Goal: Information Seeking & Learning: Learn about a topic

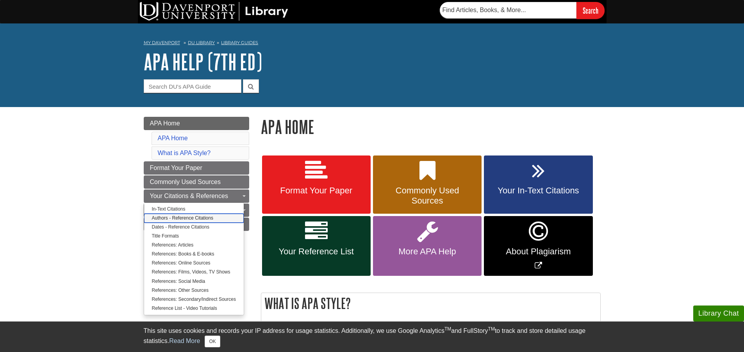
click at [171, 217] on link "Authors - Reference Citations" at bounding box center [194, 218] width 100 height 9
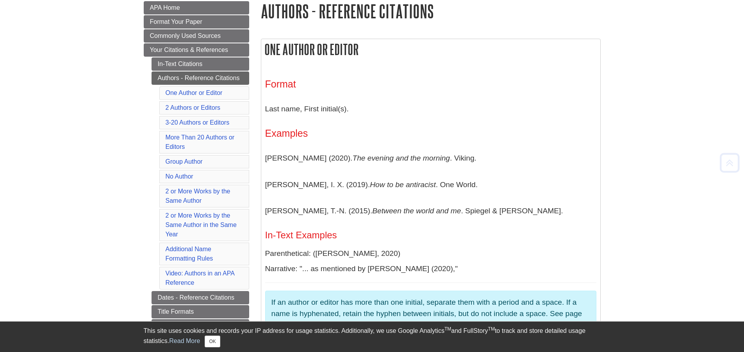
scroll to position [117, 0]
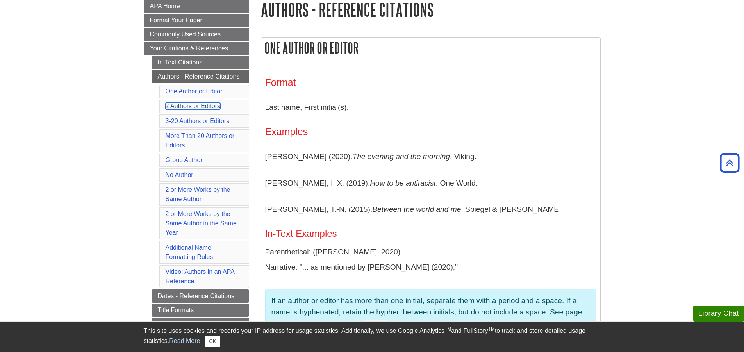
click at [192, 105] on link "2 Authors or Editors" at bounding box center [193, 106] width 55 height 7
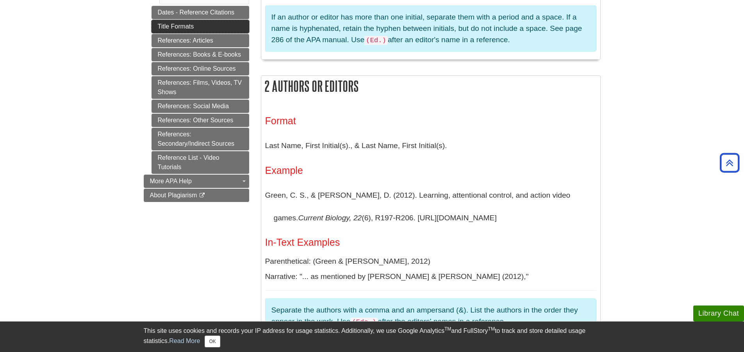
scroll to position [359, 0]
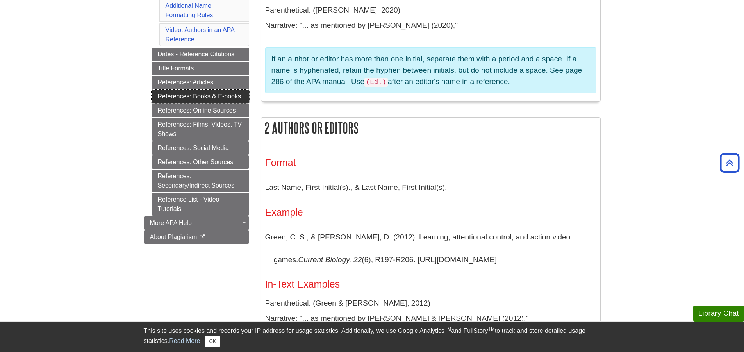
click at [193, 97] on link "References: Books & E-books" at bounding box center [201, 96] width 98 height 13
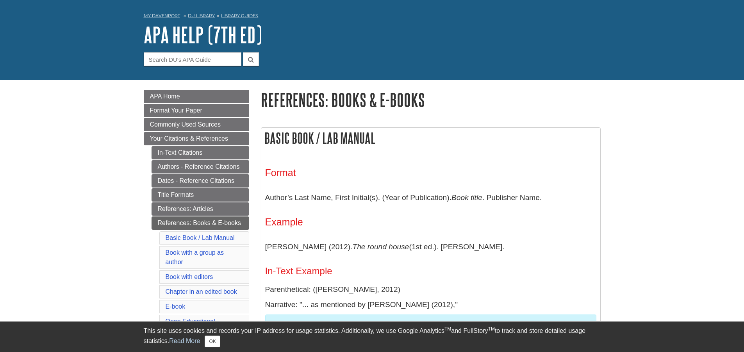
scroll to position [156, 0]
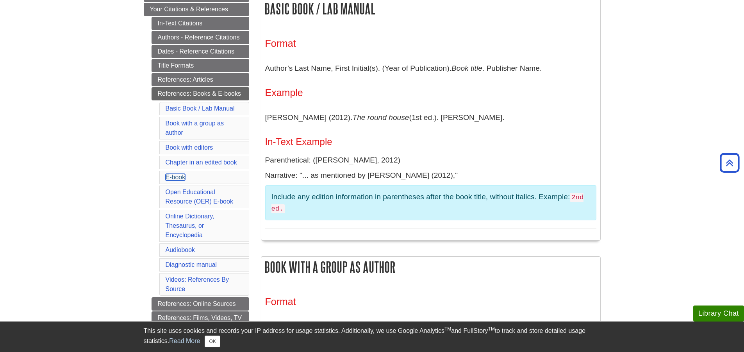
click at [178, 177] on link "E-book" at bounding box center [176, 177] width 20 height 7
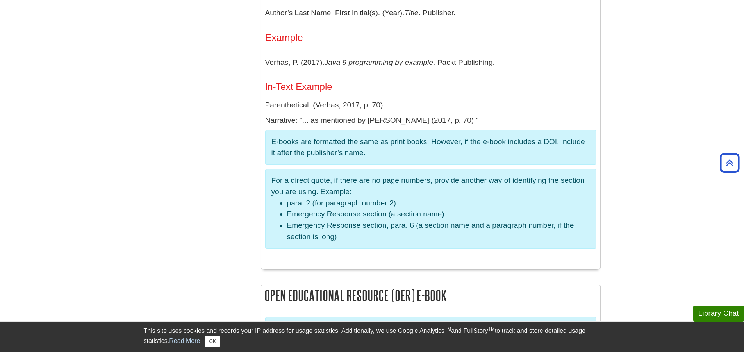
scroll to position [1329, 0]
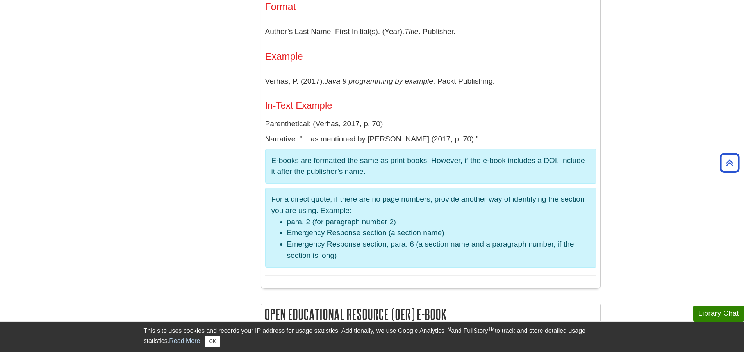
drag, startPoint x: 245, startPoint y: 0, endPoint x: 196, endPoint y: 24, distance: 54.7
click at [196, 24] on div "Menu APA Home Format Your Paper Commonly Used Sources Your Citations & Referenc…" at bounding box center [372, 318] width 469 height 3081
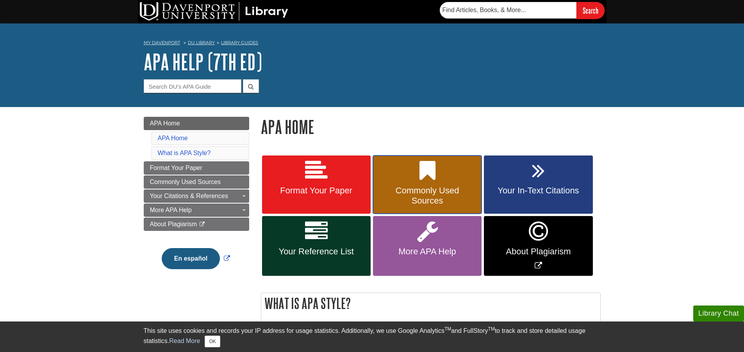
click at [407, 168] on link "Commonly Used Sources" at bounding box center [427, 184] width 109 height 59
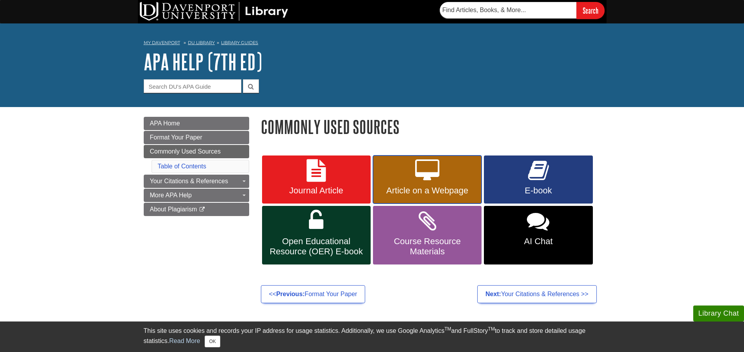
click at [432, 186] on span "Article on a Webpage" at bounding box center [427, 191] width 97 height 10
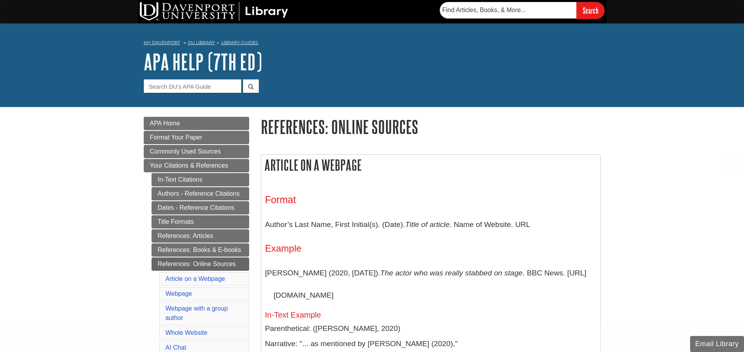
scroll to position [154, 0]
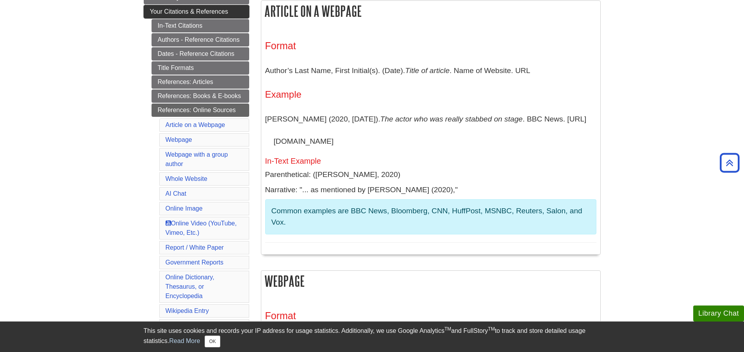
click at [175, 9] on span "Your Citations & References" at bounding box center [189, 11] width 78 height 7
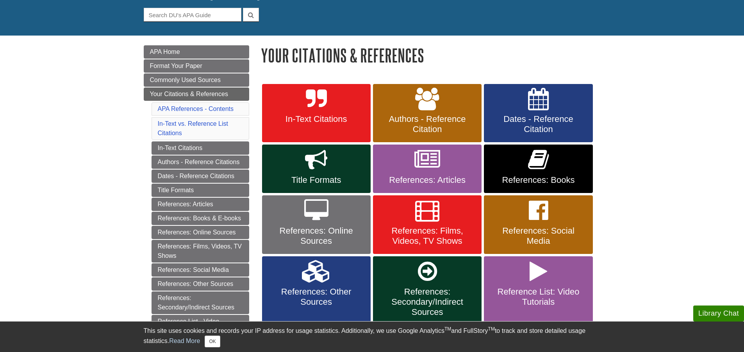
scroll to position [78, 0]
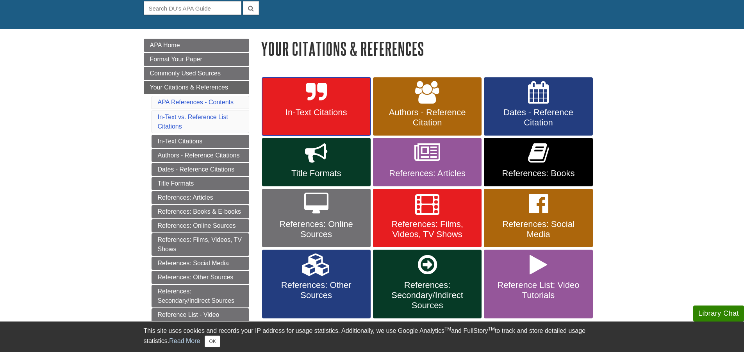
click at [317, 93] on icon at bounding box center [316, 92] width 21 height 23
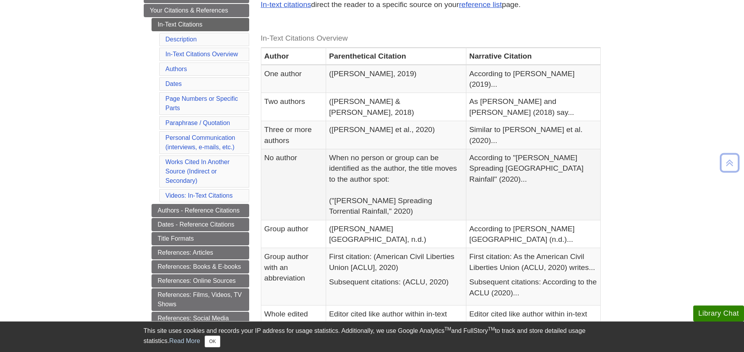
scroll to position [156, 0]
